Goal: Go to known website: Go to known website

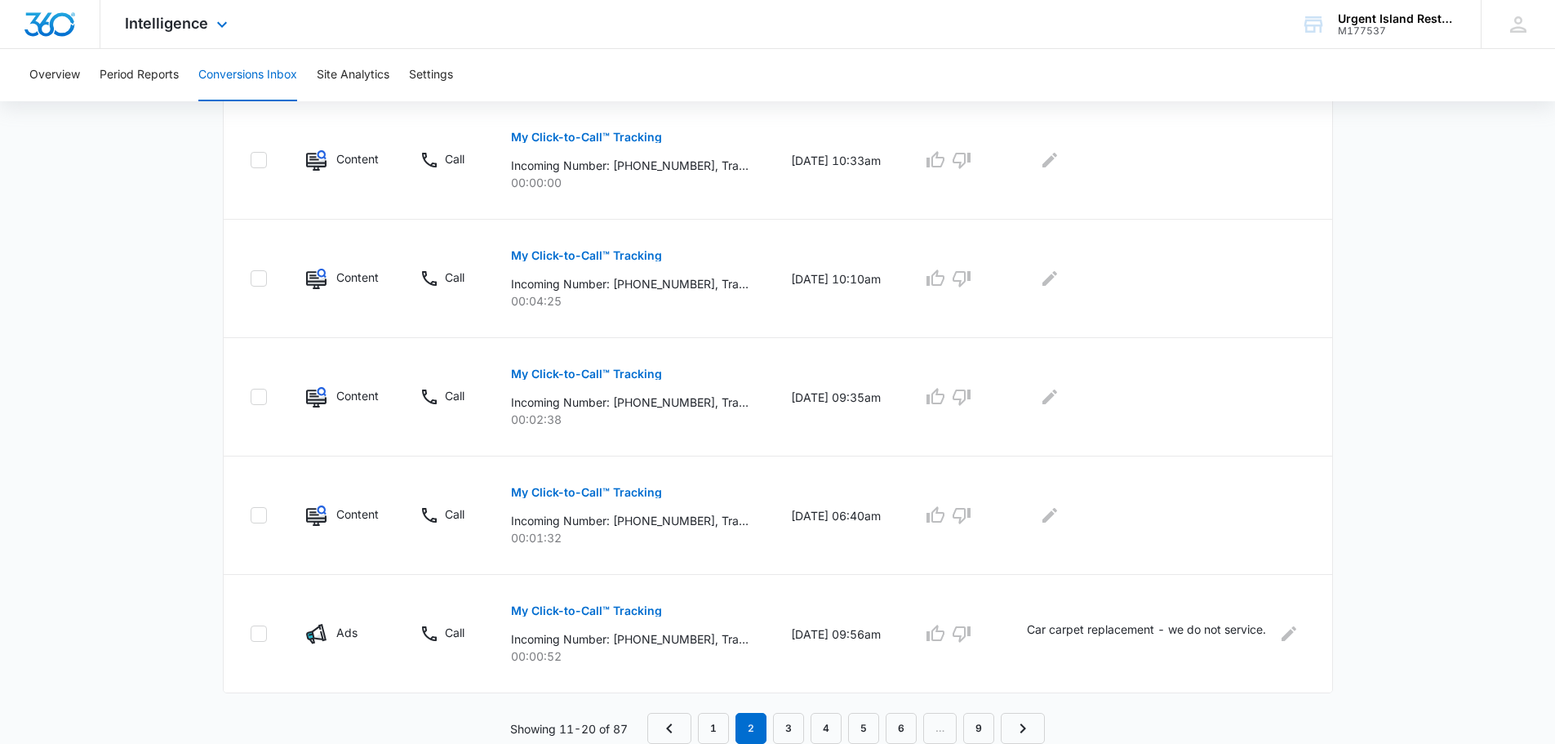
click at [210, 22] on div "Intelligence Apps Reputation Websites Forms CRM Email Social Payments POS Conte…" at bounding box center [178, 24] width 156 height 48
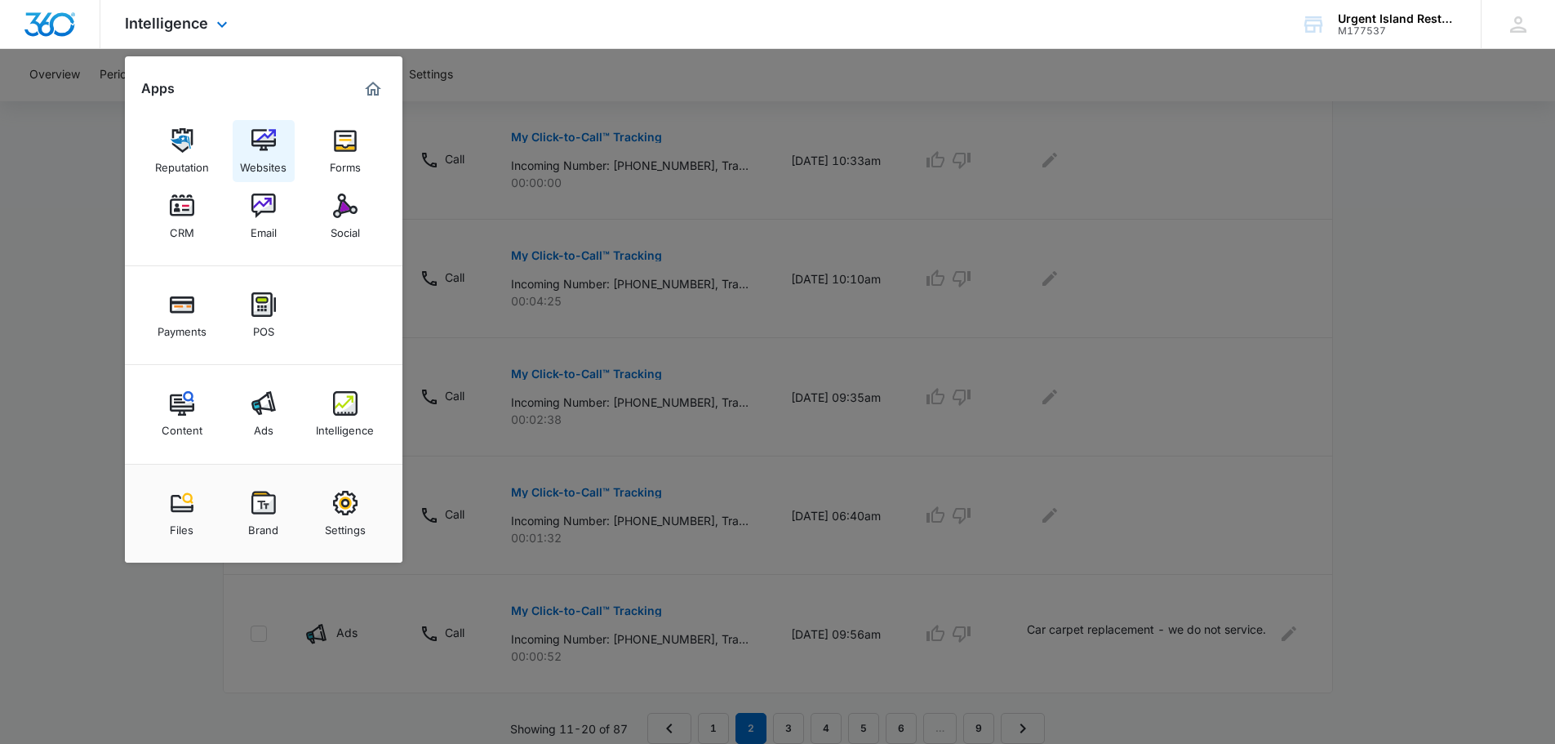
click at [248, 149] on link "Websites" at bounding box center [264, 151] width 62 height 62
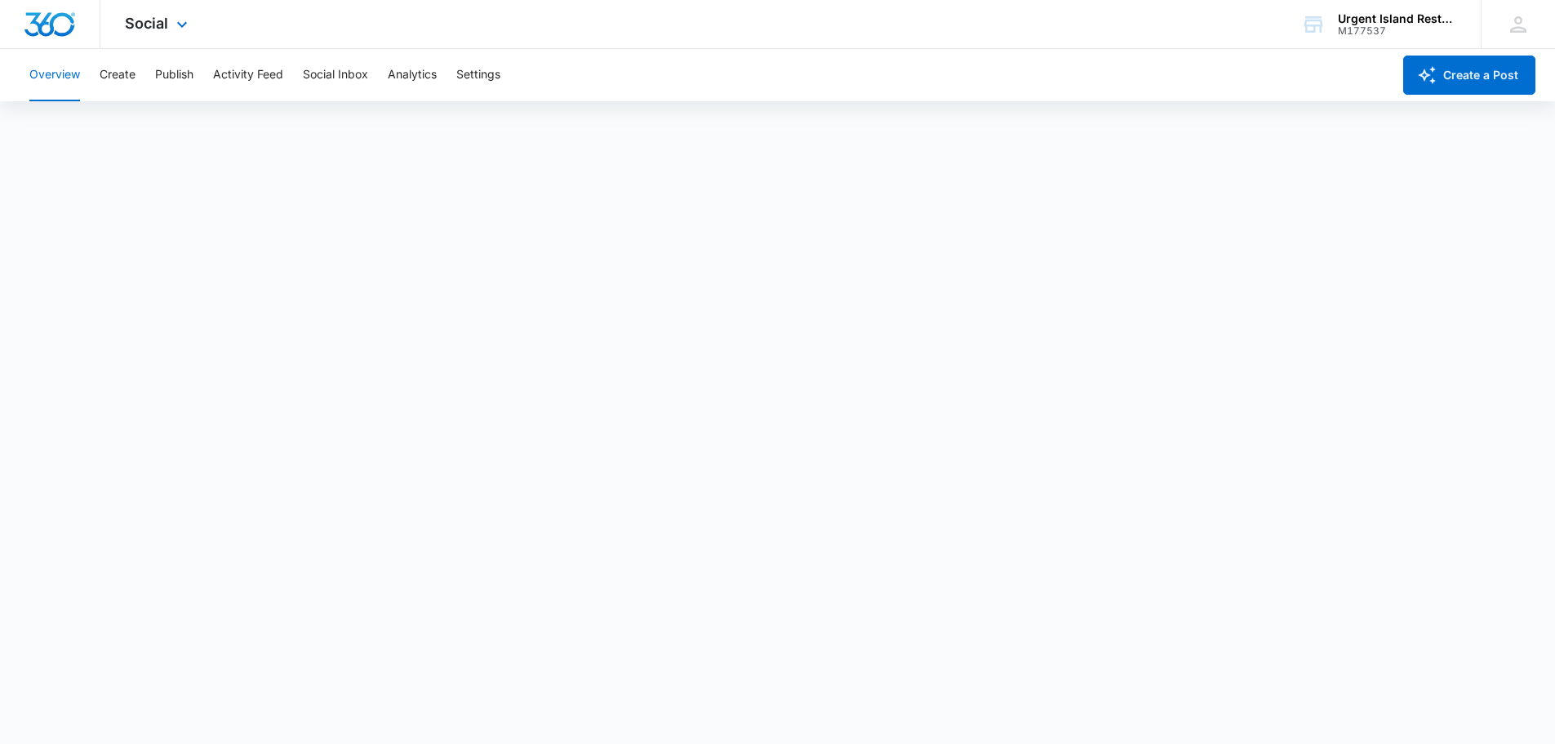
click at [194, 25] on div "Social Apps Reputation Websites Forms CRM Email Social Payments POS Content Ads…" at bounding box center [158, 24] width 116 height 48
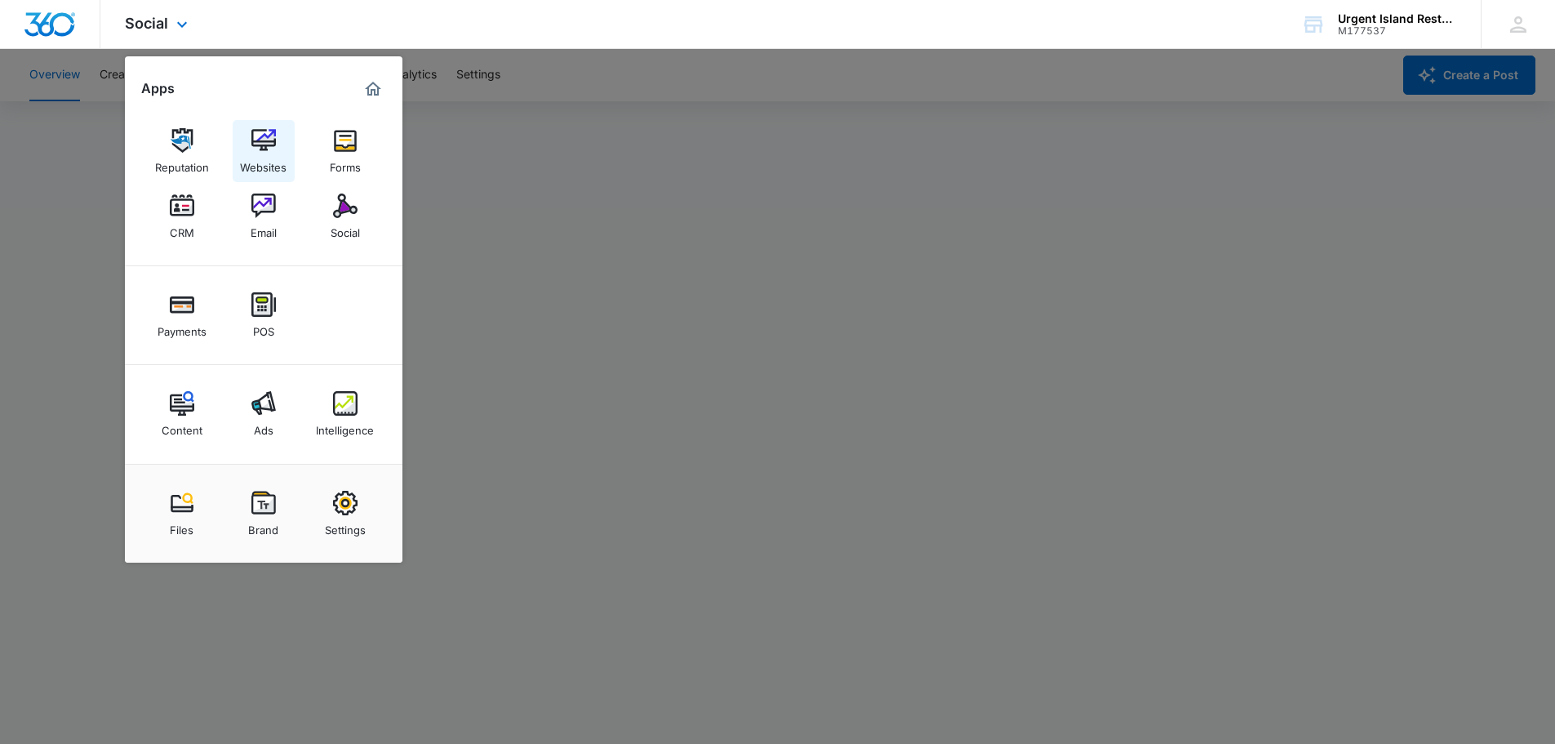
click at [273, 153] on div "Websites" at bounding box center [263, 163] width 47 height 21
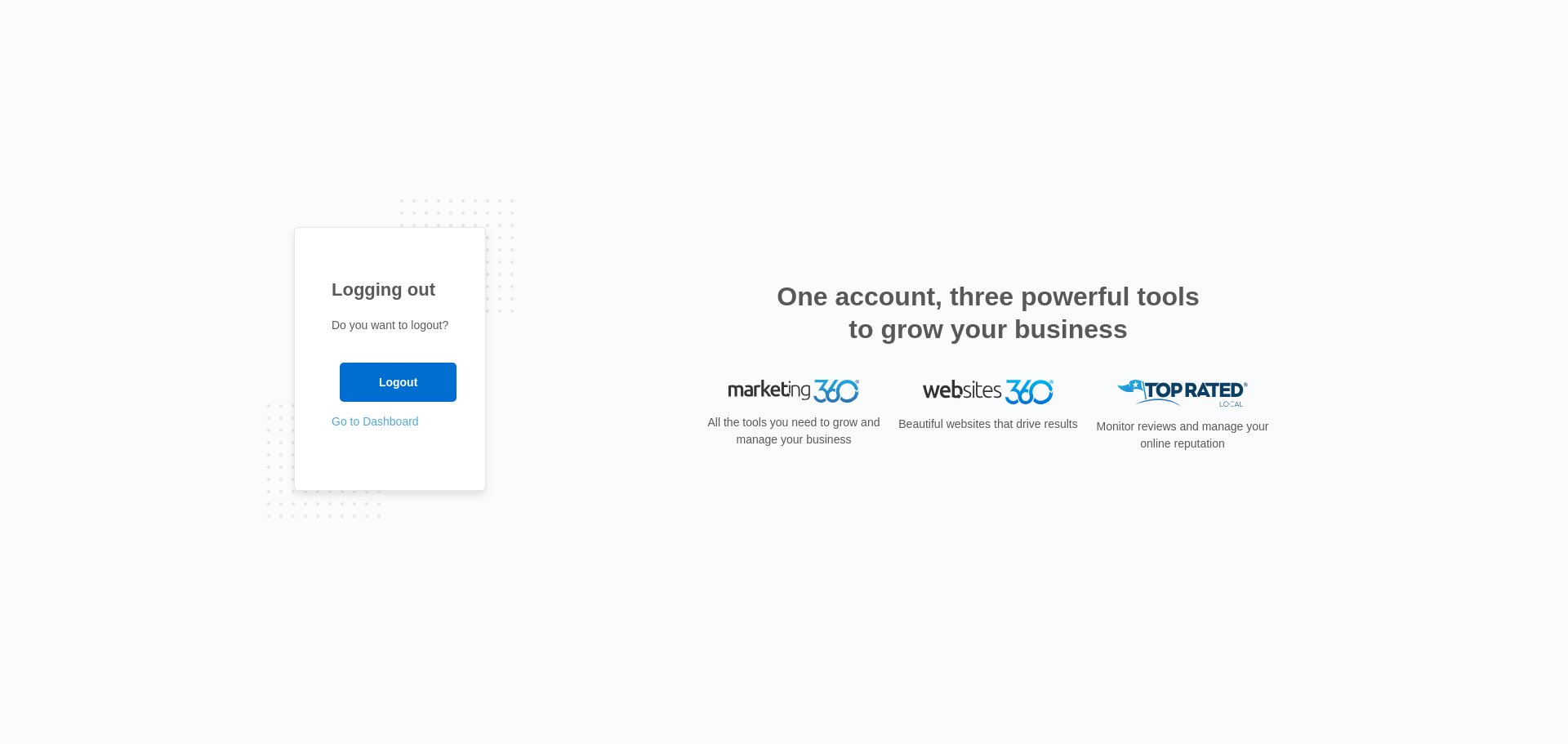
click at [372, 419] on link "Go to Dashboard" at bounding box center [374, 421] width 87 height 13
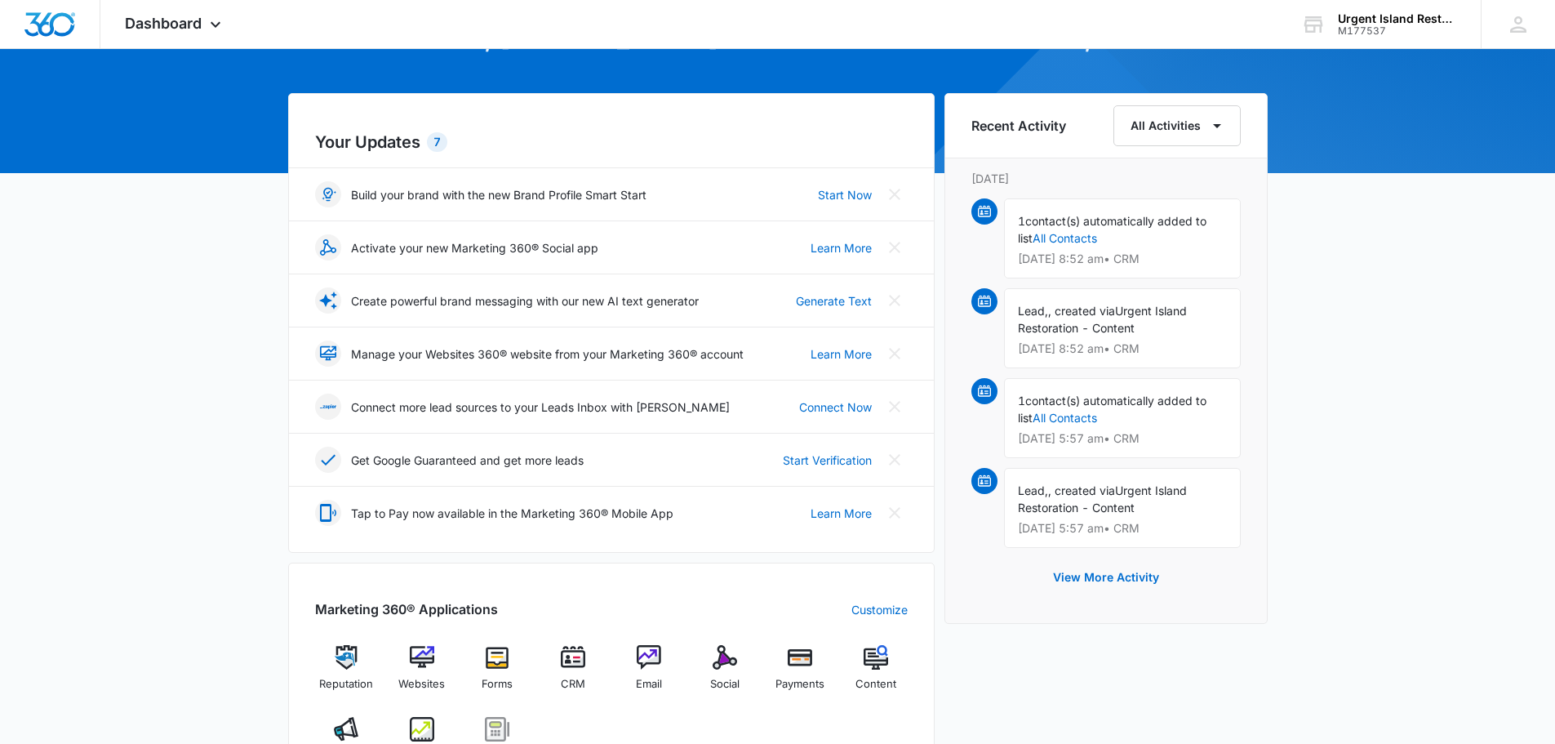
scroll to position [163, 0]
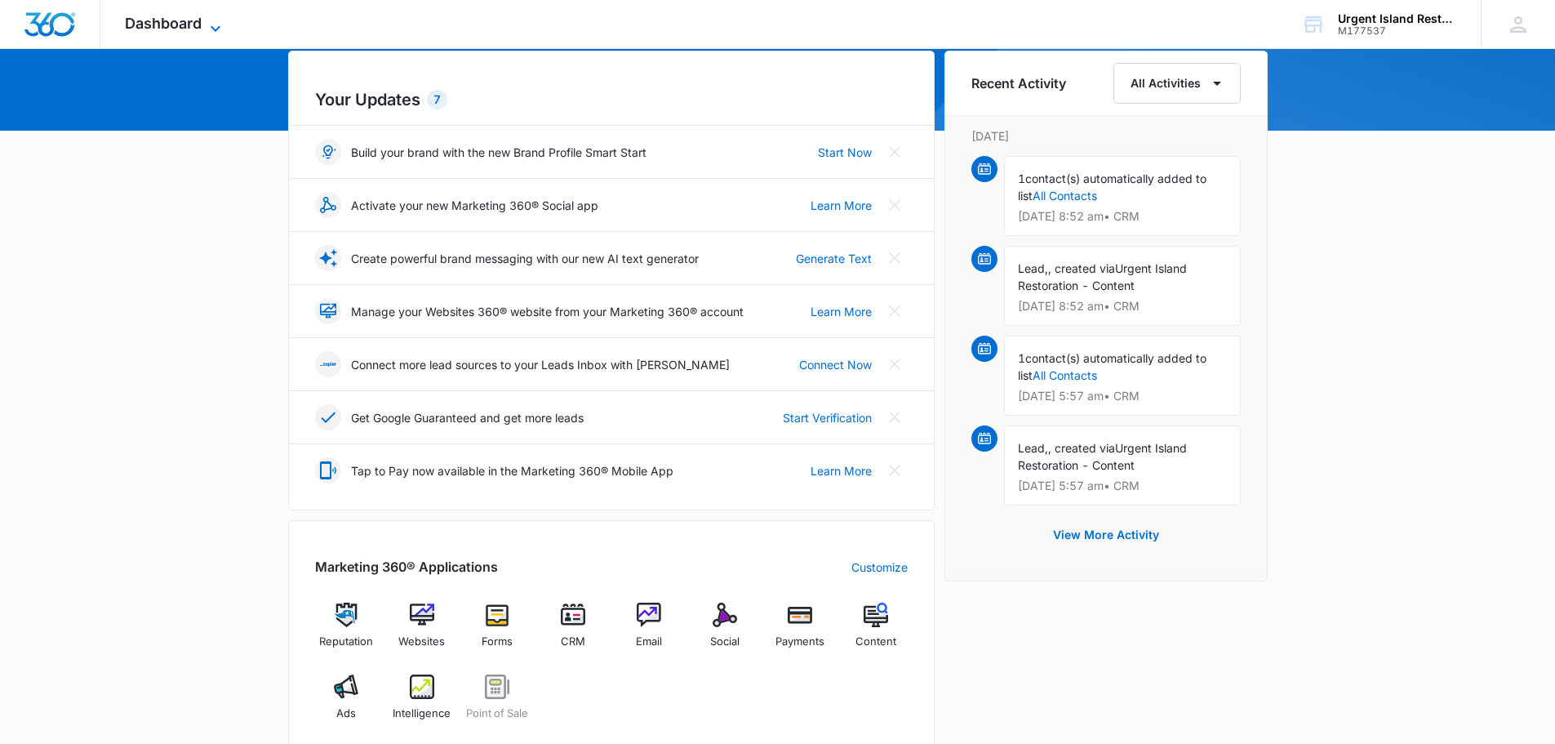
click at [216, 20] on icon at bounding box center [216, 29] width 20 height 20
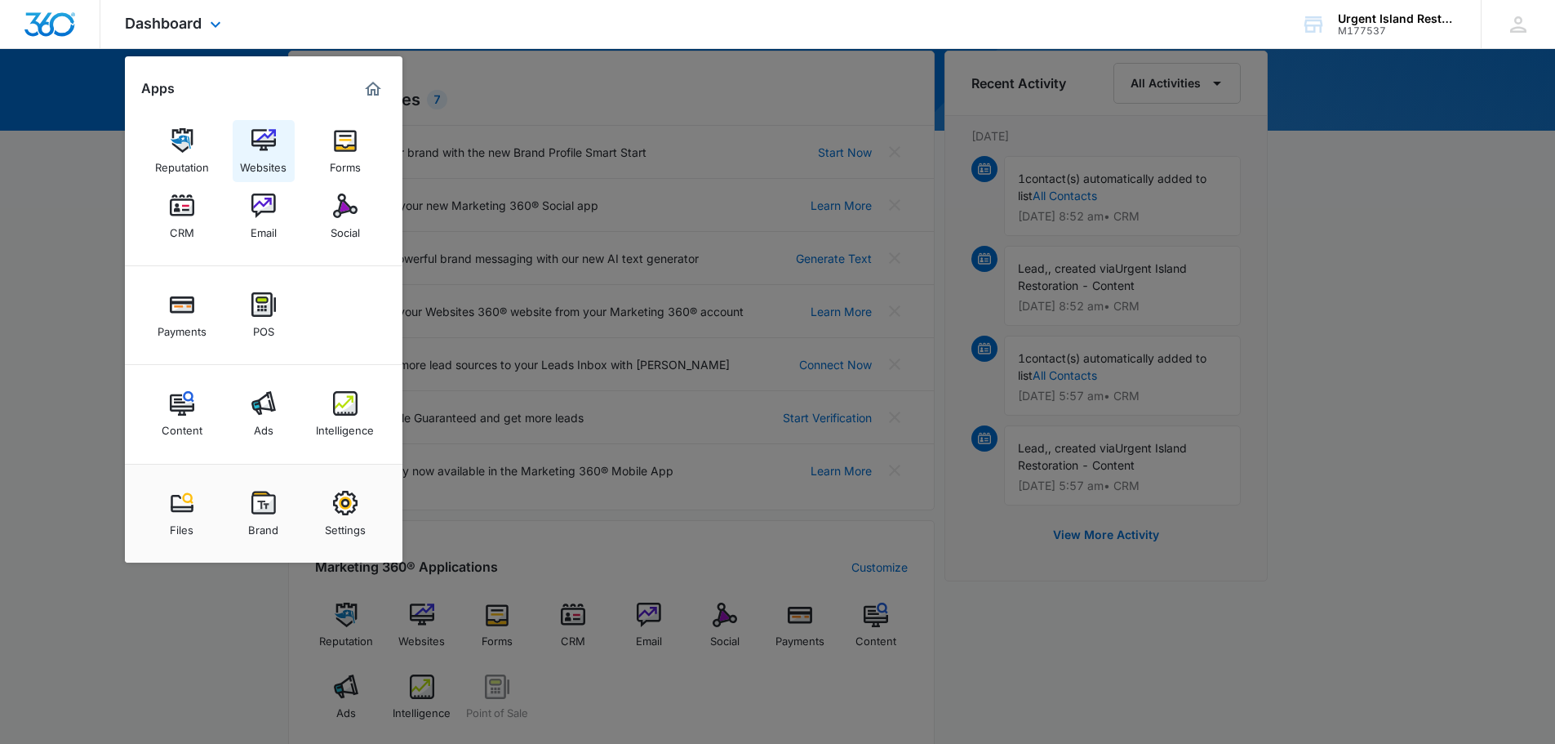
click at [266, 156] on div "Websites" at bounding box center [263, 163] width 47 height 21
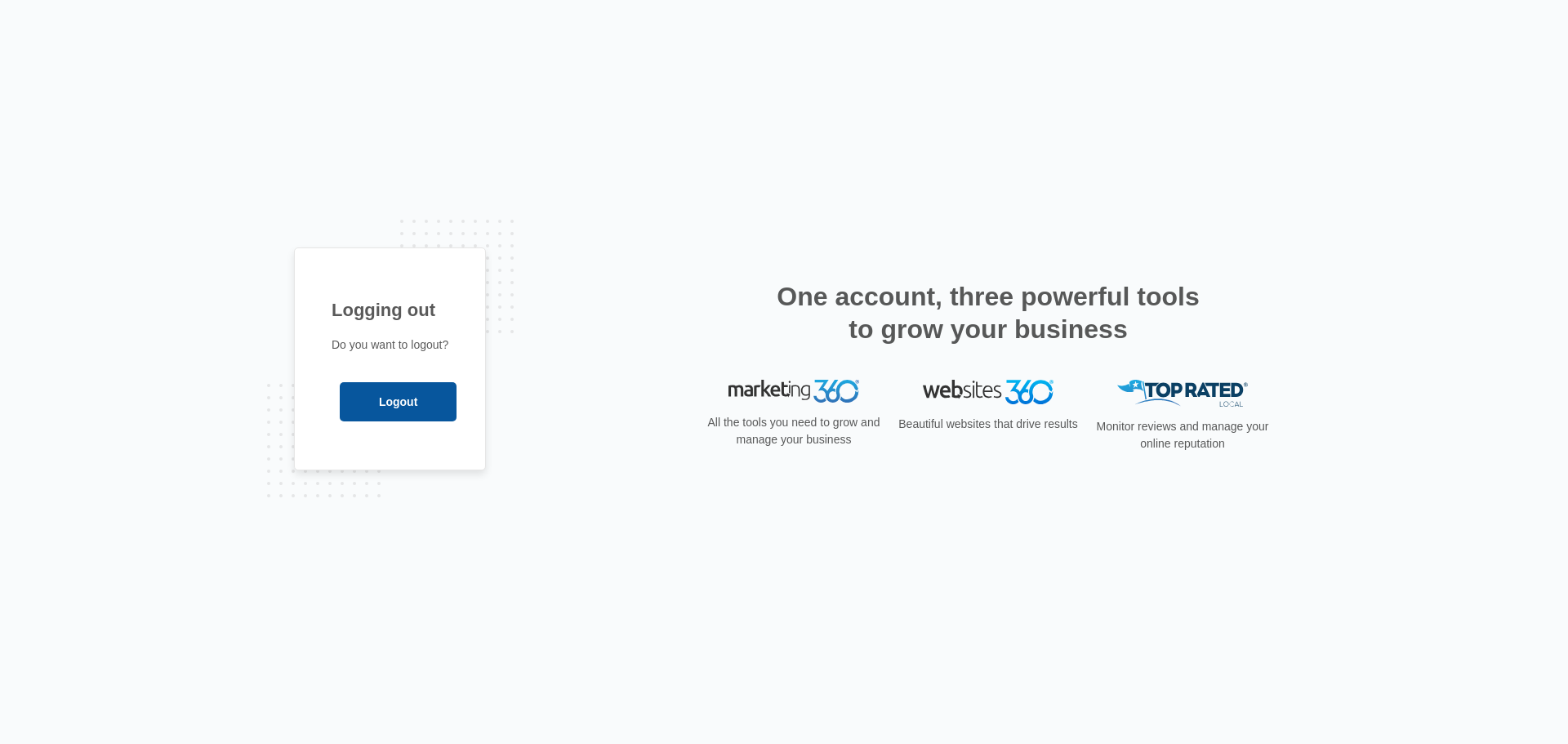
click at [401, 405] on input "Logout" at bounding box center [398, 401] width 117 height 39
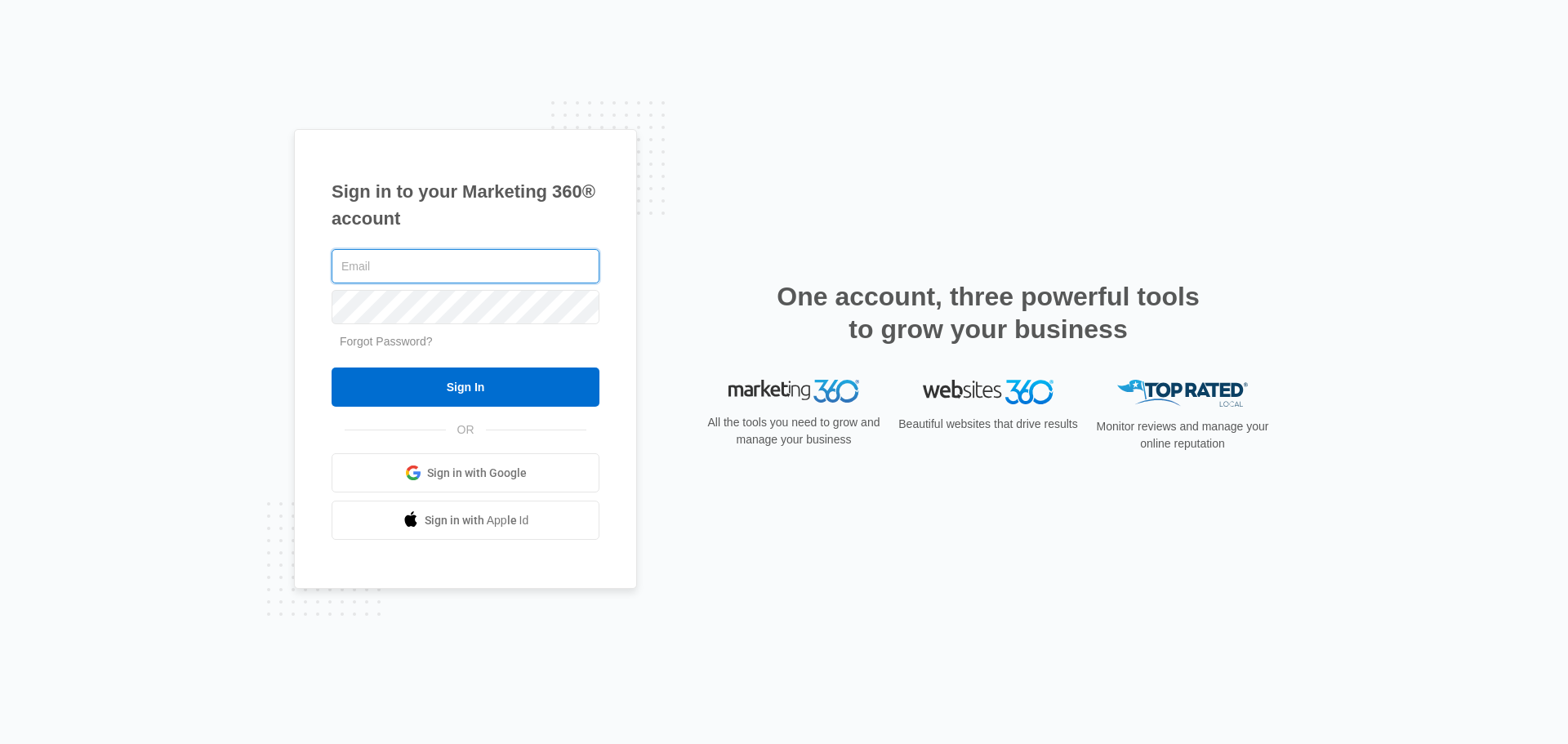
type input "[EMAIL_ADDRESS][DOMAIN_NAME]"
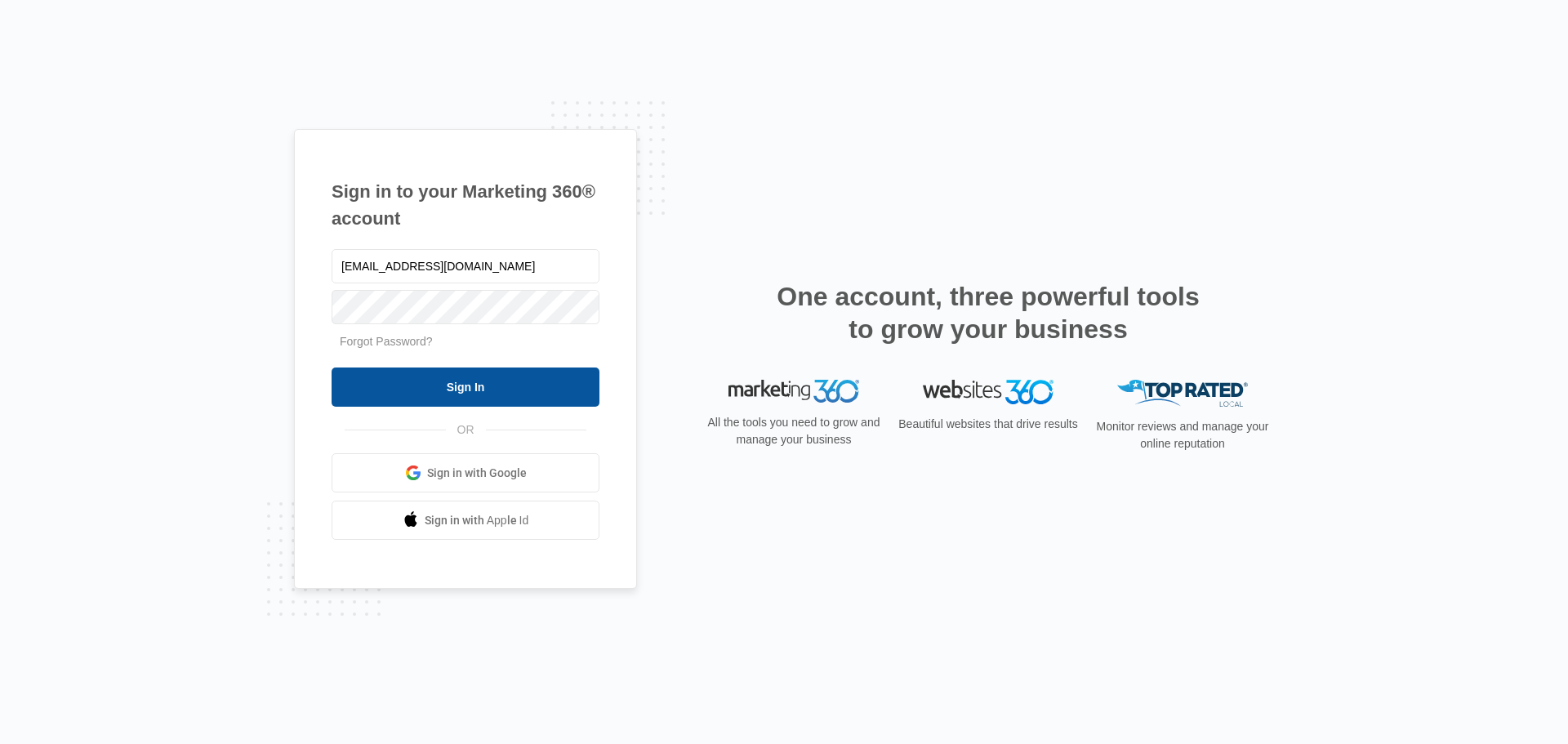
click at [501, 380] on input "Sign In" at bounding box center [465, 386] width 268 height 39
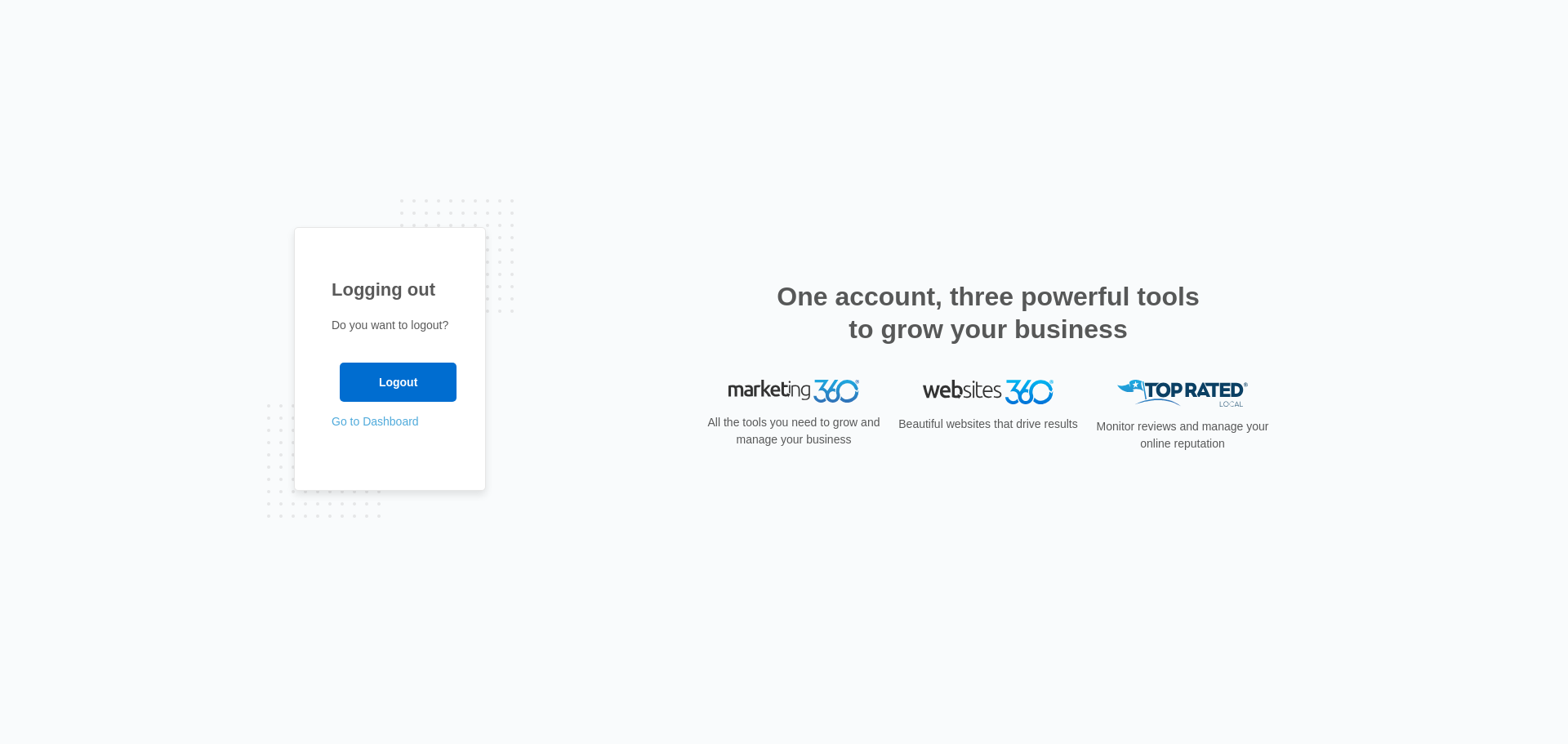
click at [377, 426] on link "Go to Dashboard" at bounding box center [374, 421] width 87 height 13
